Goal: Information Seeking & Learning: Learn about a topic

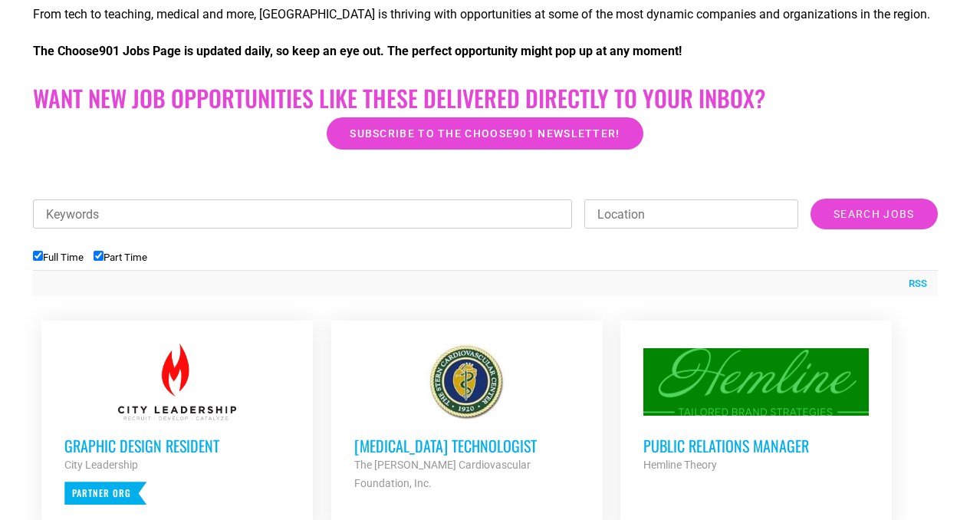
scroll to position [397, 0]
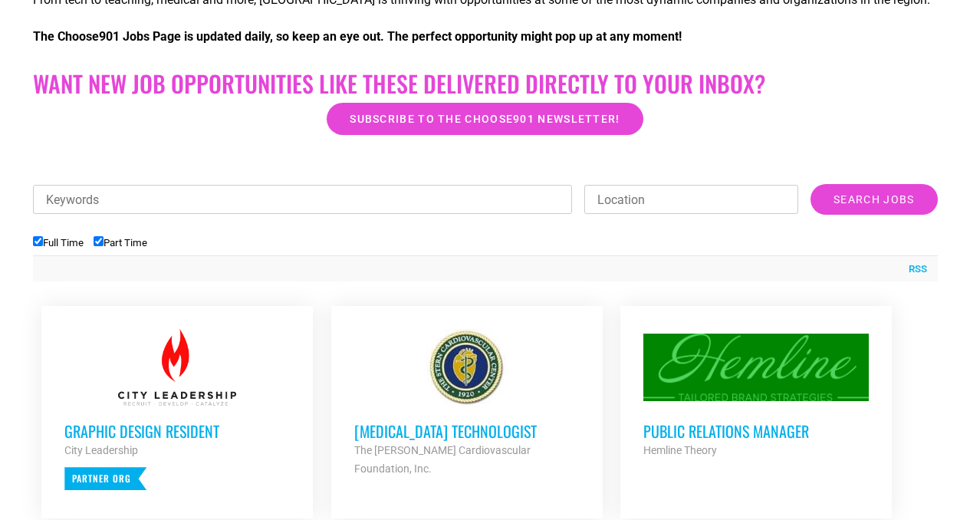
click at [103, 240] on input "Part Time" at bounding box center [99, 241] width 10 height 10
checkbox input "false"
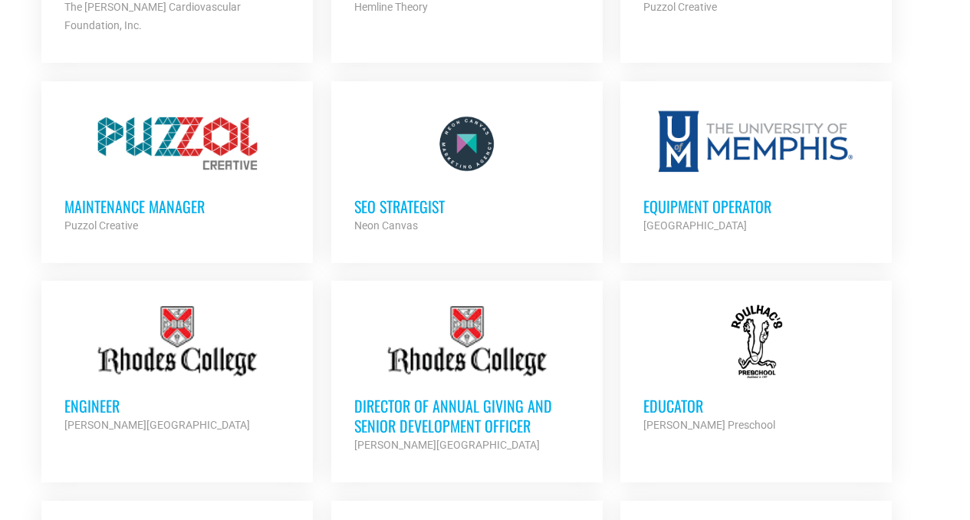
scroll to position [848, 0]
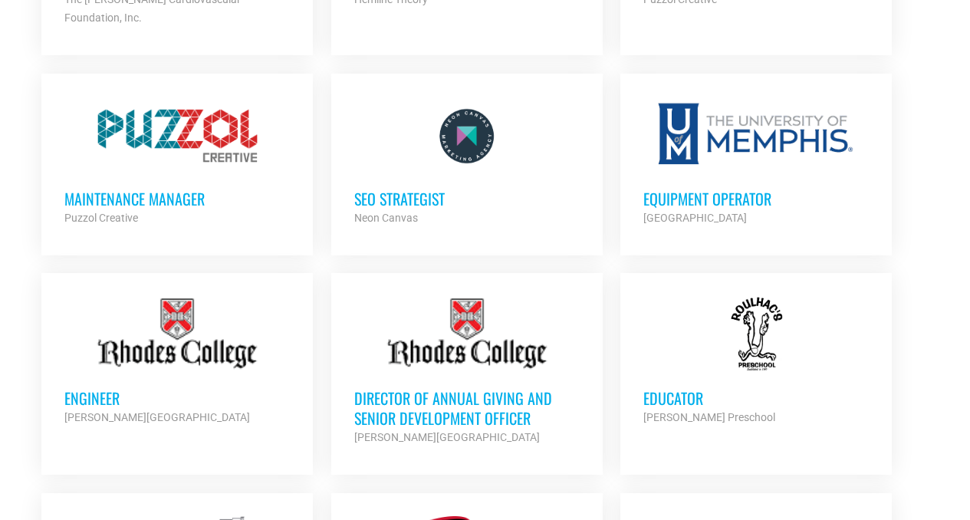
click at [521, 388] on h3 "Director of Annual Giving and Senior Development Officer" at bounding box center [466, 408] width 225 height 40
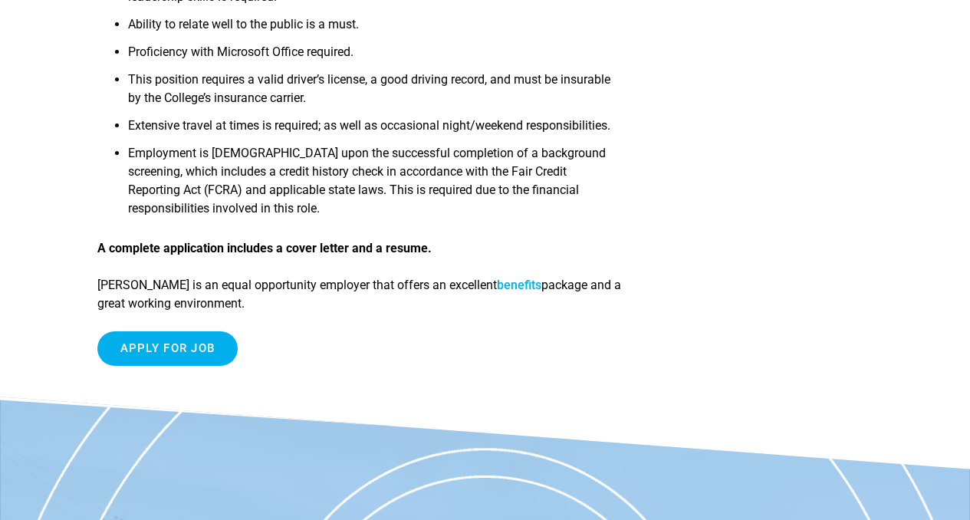
scroll to position [989, 0]
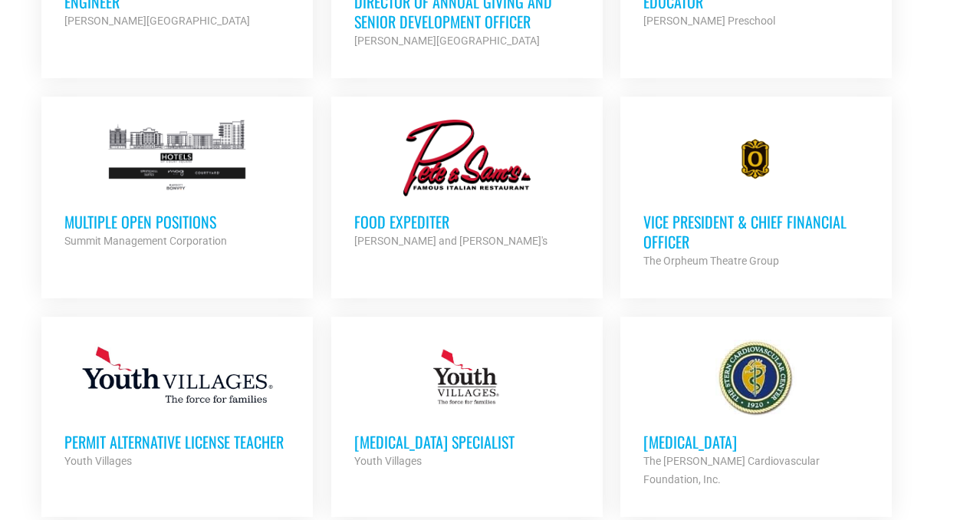
scroll to position [1249, 0]
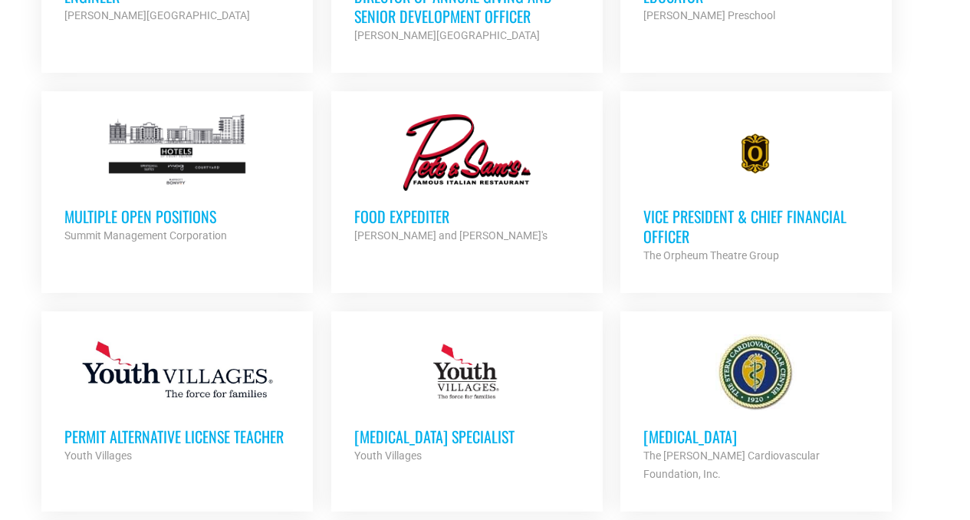
click at [662, 218] on h3 "Vice President & Chief Financial Officer" at bounding box center [755, 226] width 225 height 40
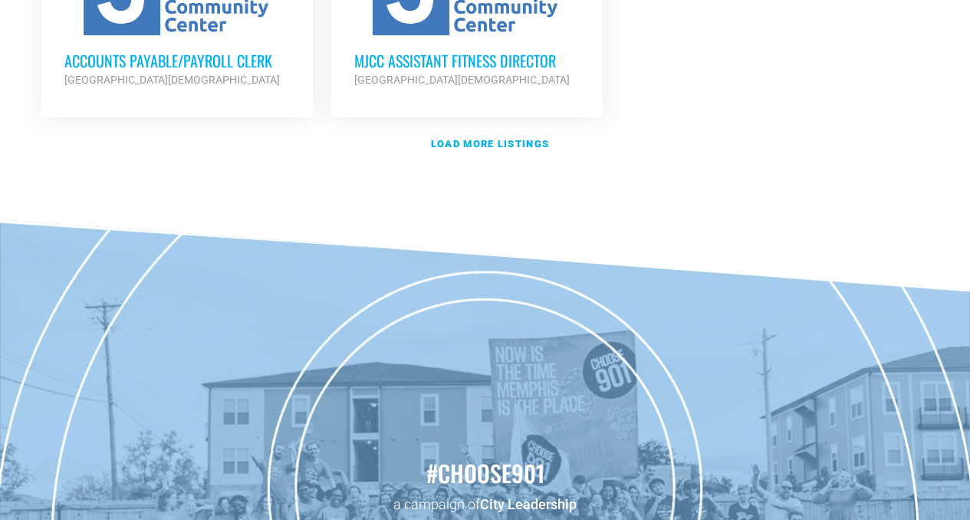
scroll to position [1975, 0]
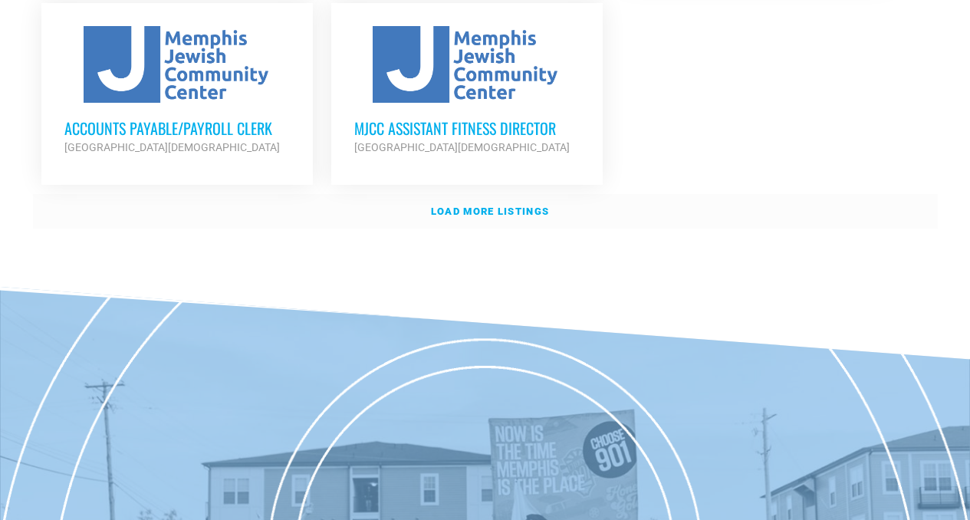
click at [476, 205] on strong "Load more listings" at bounding box center [490, 210] width 118 height 11
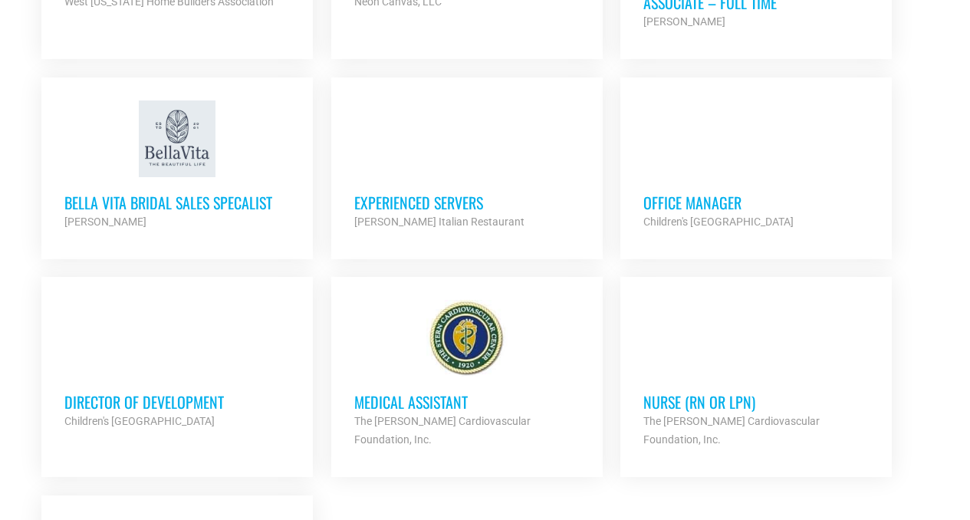
scroll to position [3000, 0]
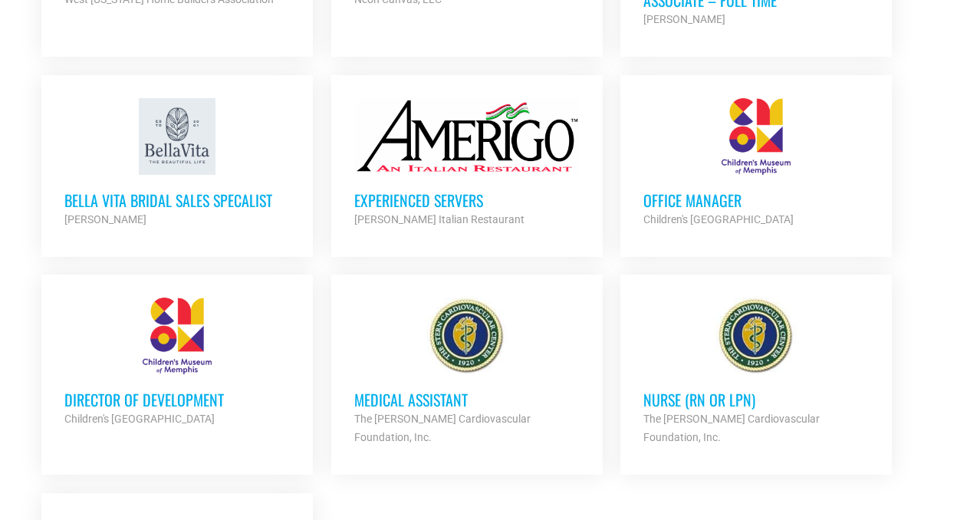
click at [138, 389] on h3 "Director of Development" at bounding box center [176, 399] width 225 height 20
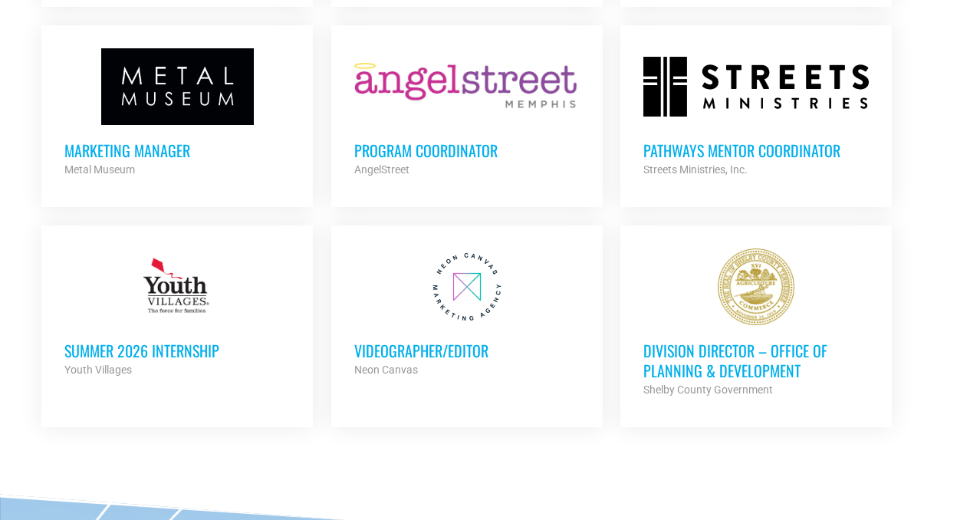
scroll to position [3931, 0]
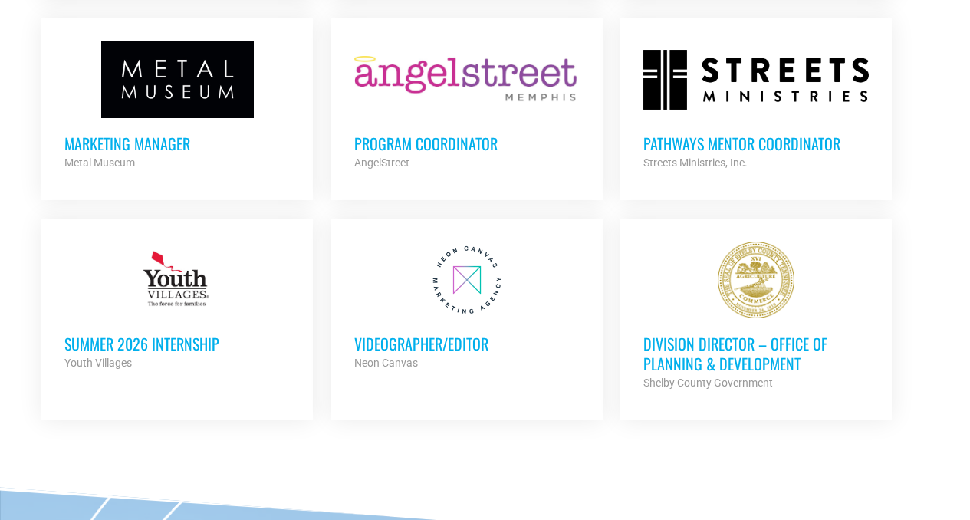
click at [668, 333] on h3 "Division Director – Office of Planning & Development" at bounding box center [755, 353] width 225 height 40
